Goal: Task Accomplishment & Management: Manage account settings

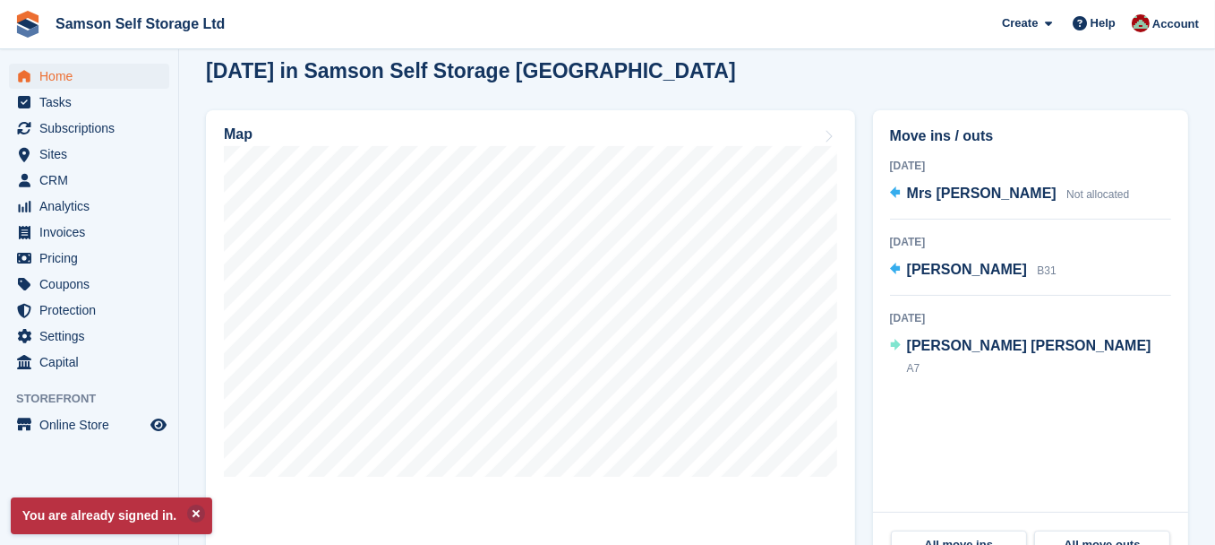
scroll to position [496, 0]
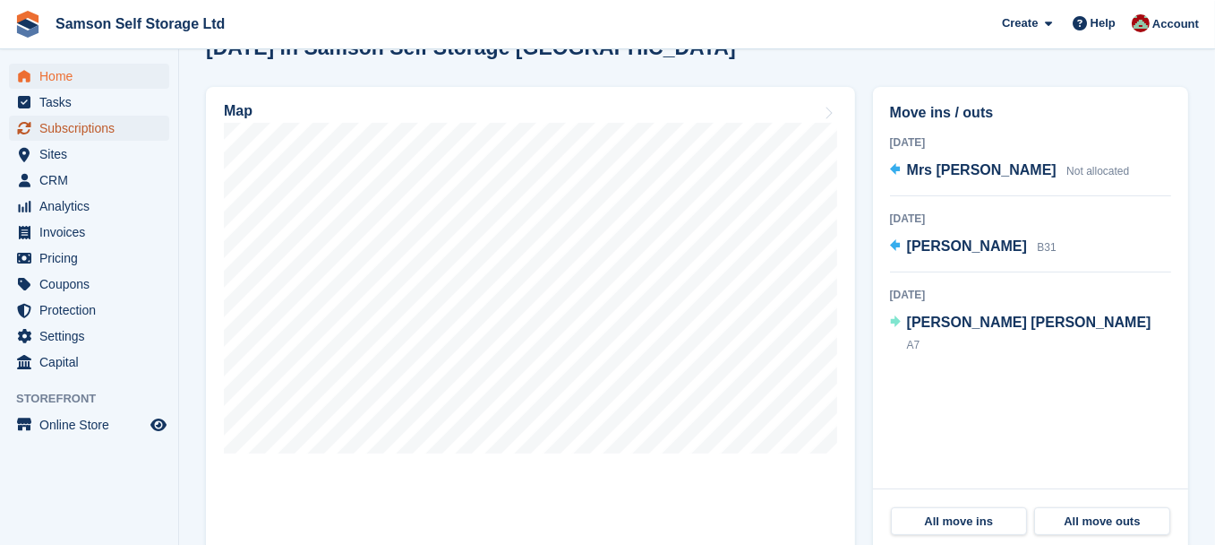
click at [85, 129] on span "Subscriptions" at bounding box center [92, 128] width 107 height 25
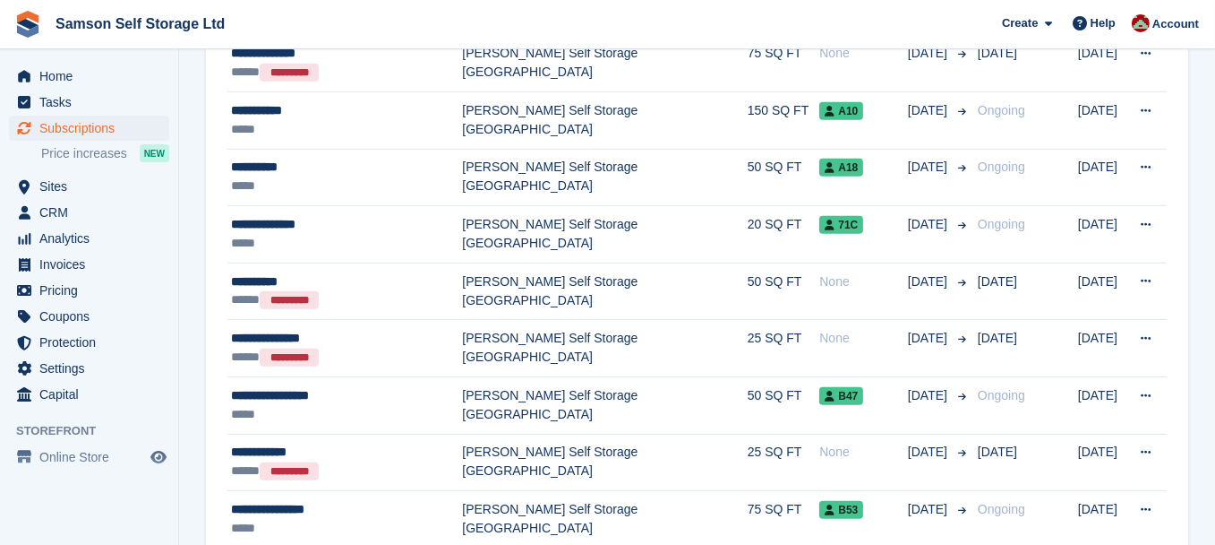
scroll to position [1576, 0]
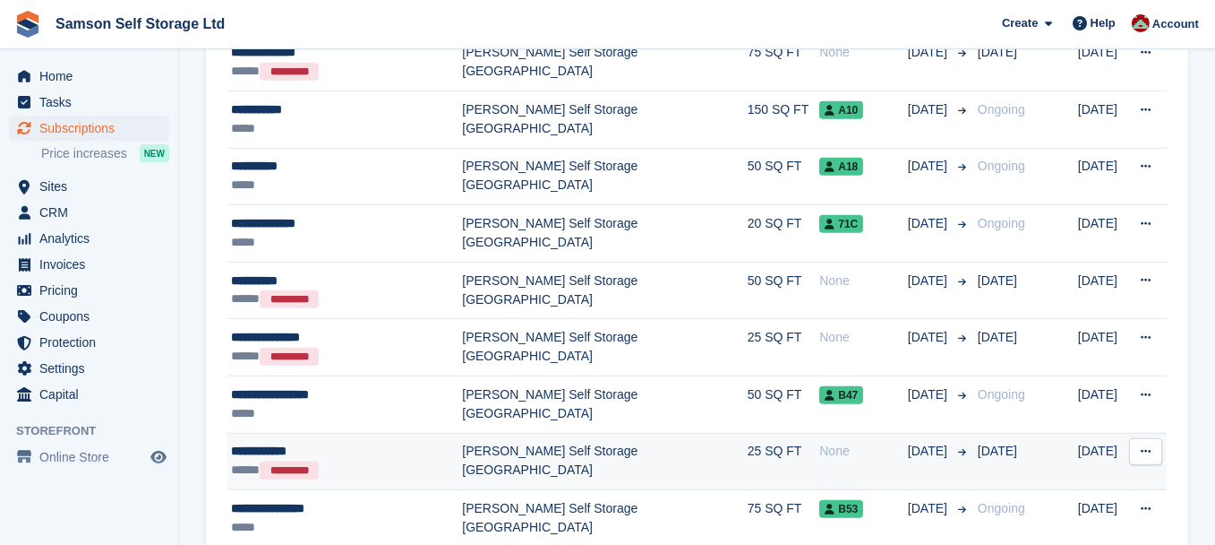
click at [1148, 445] on icon at bounding box center [1146, 451] width 10 height 12
click at [1077, 481] on p "View customer" at bounding box center [1077, 486] width 156 height 23
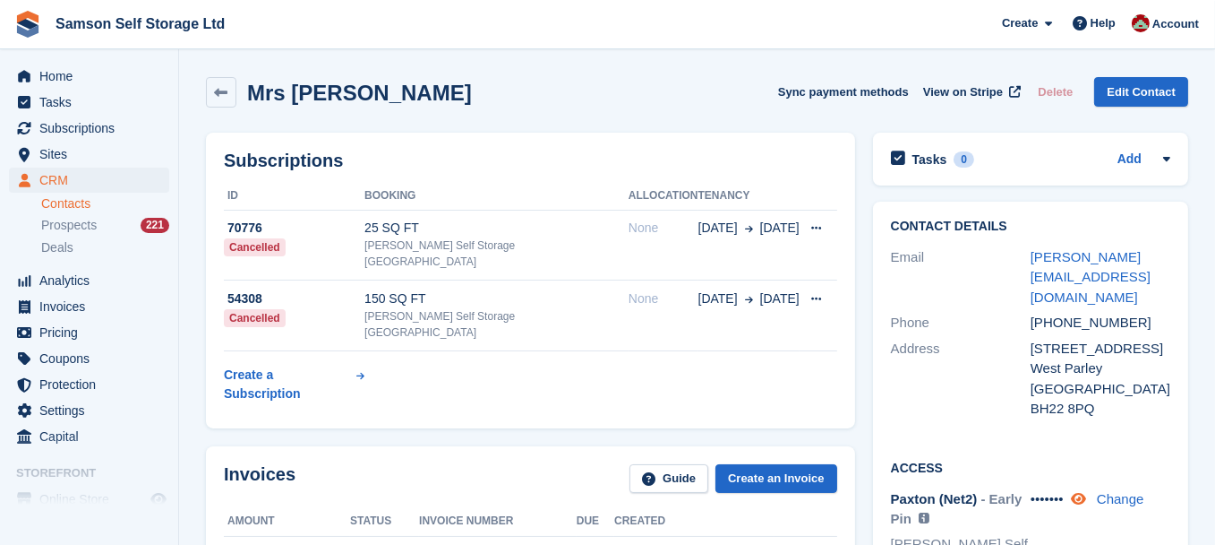
click at [1079, 492] on icon at bounding box center [1078, 498] width 15 height 13
click at [55, 80] on span "Home" at bounding box center [92, 76] width 107 height 25
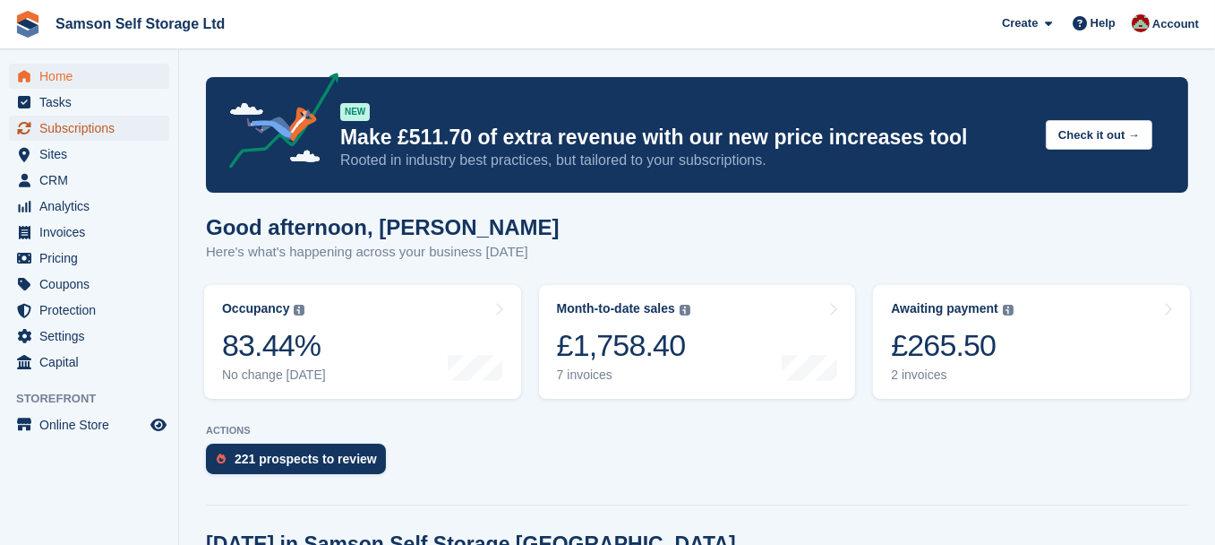
click at [103, 128] on span "Subscriptions" at bounding box center [92, 128] width 107 height 25
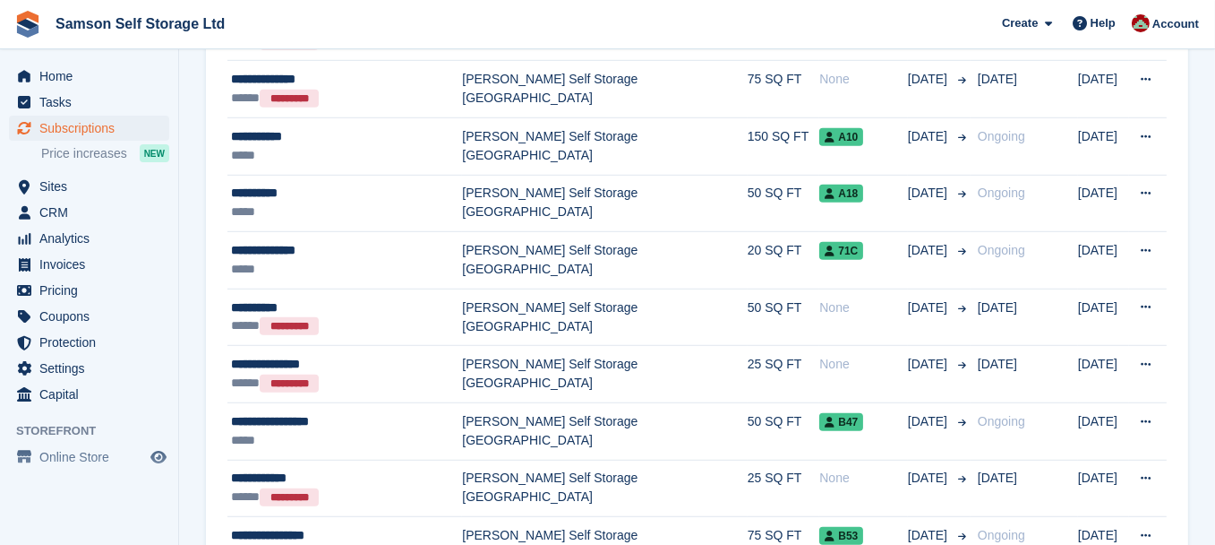
scroll to position [1577, 0]
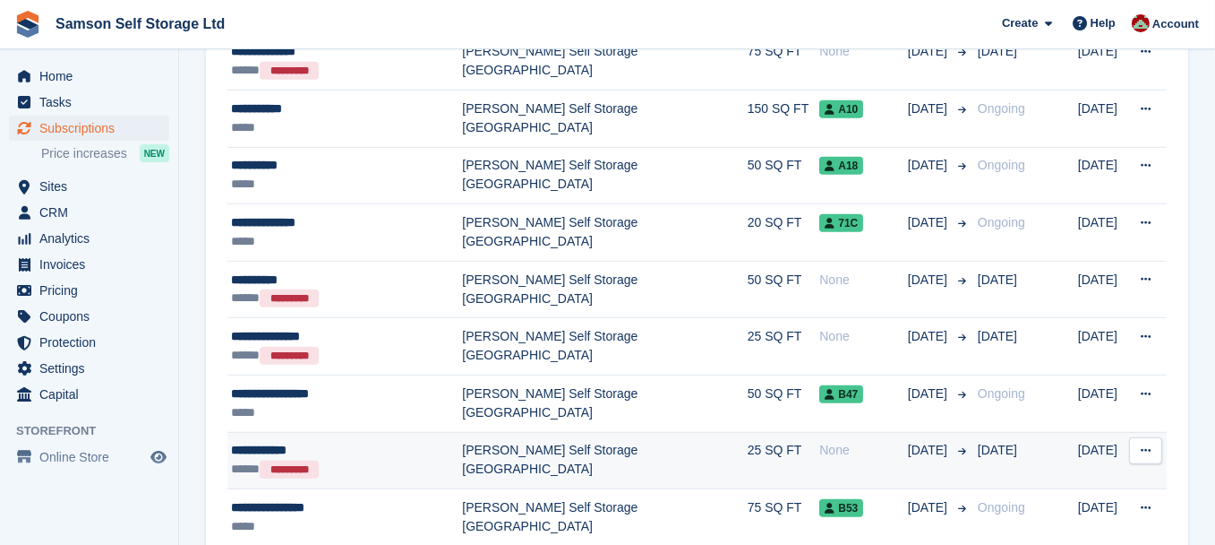
click at [1145, 444] on icon at bounding box center [1146, 450] width 10 height 12
click at [1088, 483] on p "View customer" at bounding box center [1077, 485] width 156 height 23
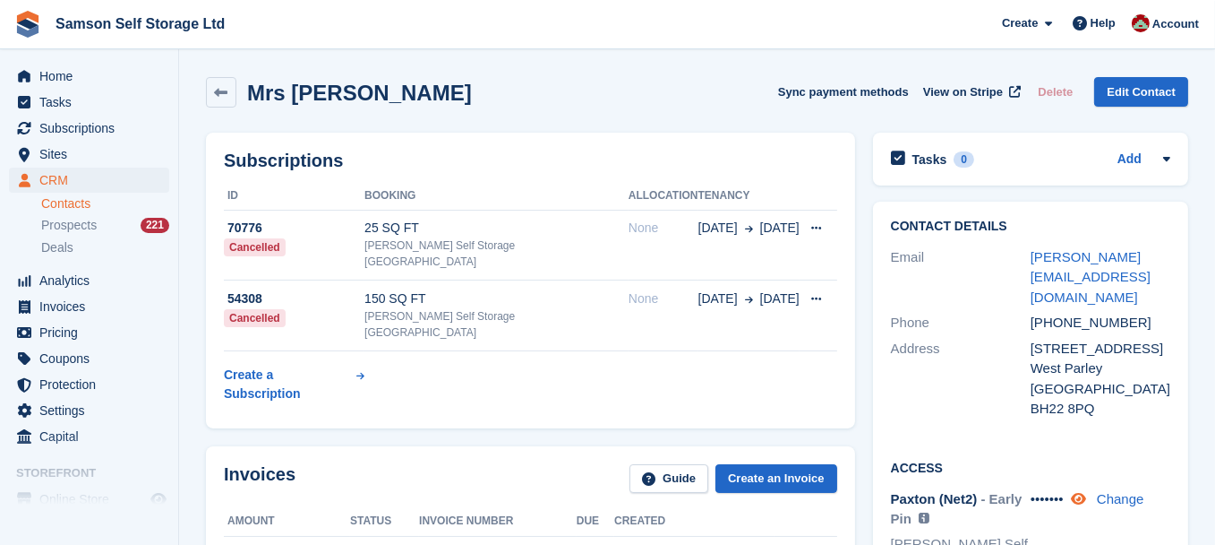
click at [1085, 492] on icon at bounding box center [1078, 498] width 15 height 13
click at [56, 79] on span "Home" at bounding box center [92, 76] width 107 height 25
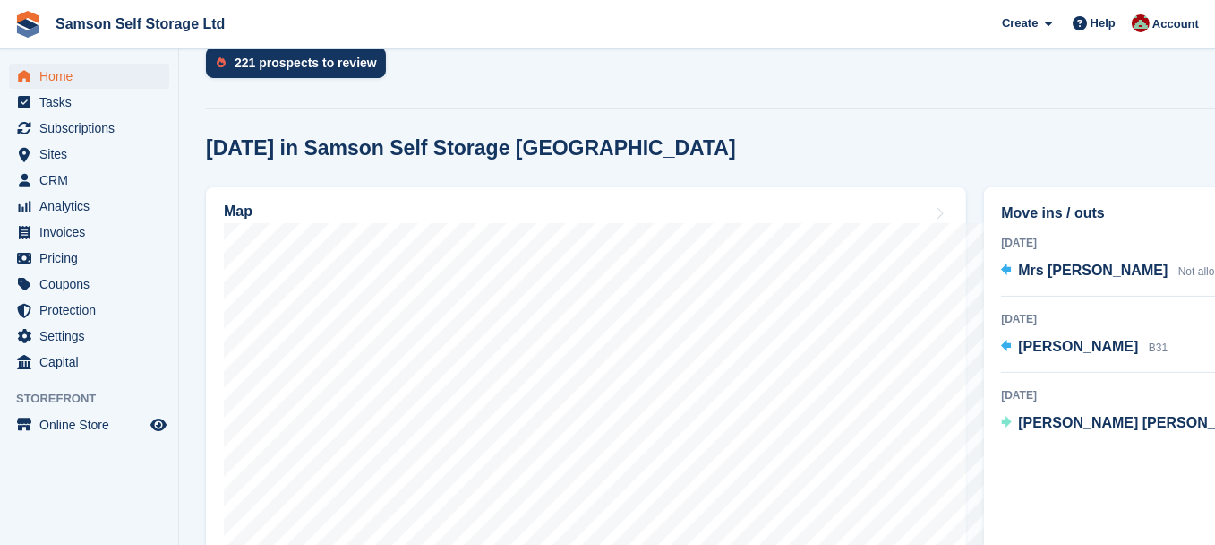
scroll to position [431, 0]
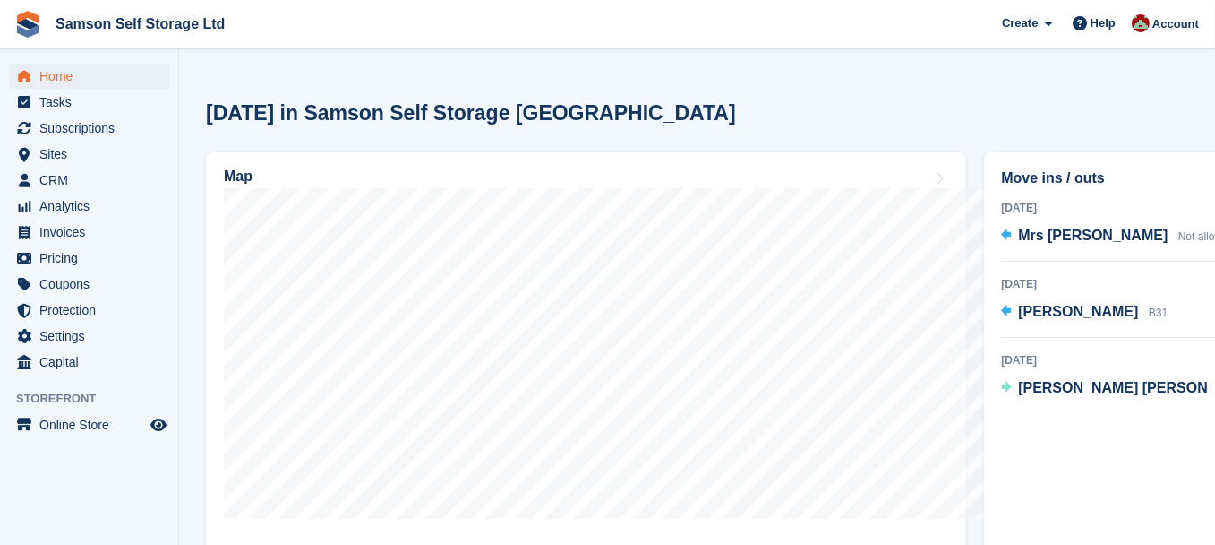
click at [1210, 270] on div "[DATE] Mrs [PERSON_NAME] Not allocated [DATE] [PERSON_NAME] B31 [DATE] [PERSON_…" at bounding box center [1170, 305] width 338 height 215
